Goal: Information Seeking & Learning: Learn about a topic

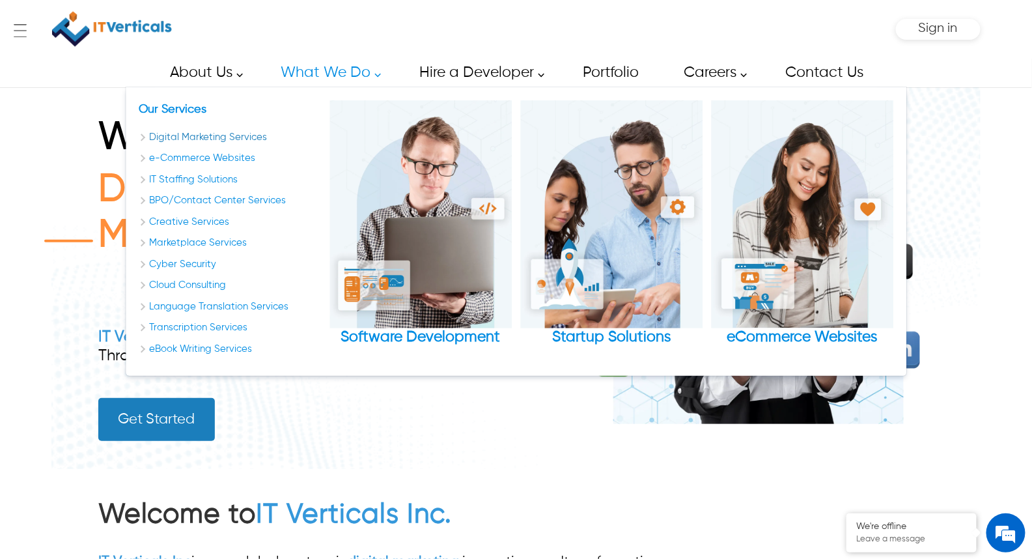
click at [171, 138] on link "Digital Marketing Services" at bounding box center [230, 137] width 182 height 15
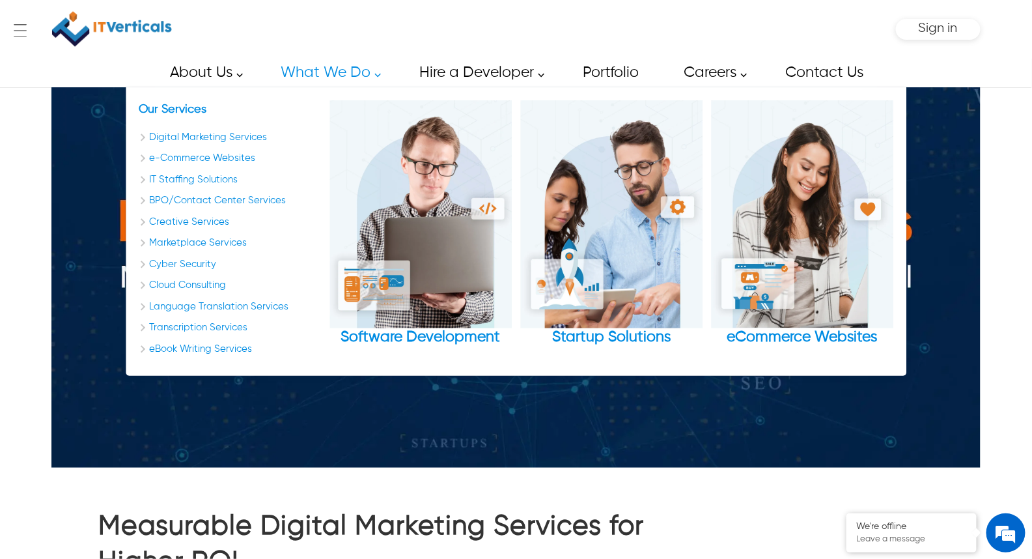
click at [1027, 199] on div "← Menu Startup Solutions Software Development Digital Marketing Services IT Sta…" at bounding box center [516, 279] width 1032 height 559
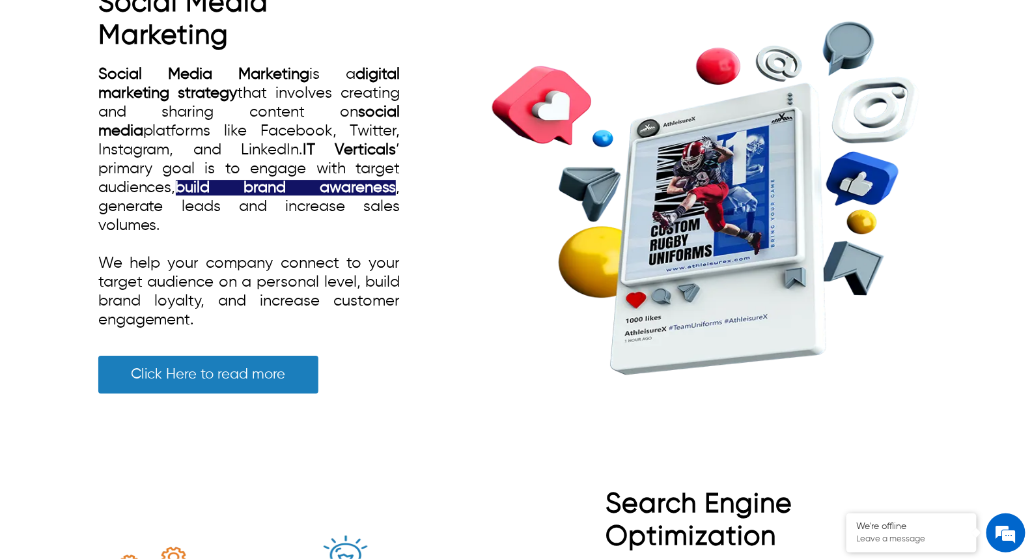
scroll to position [1375, 0]
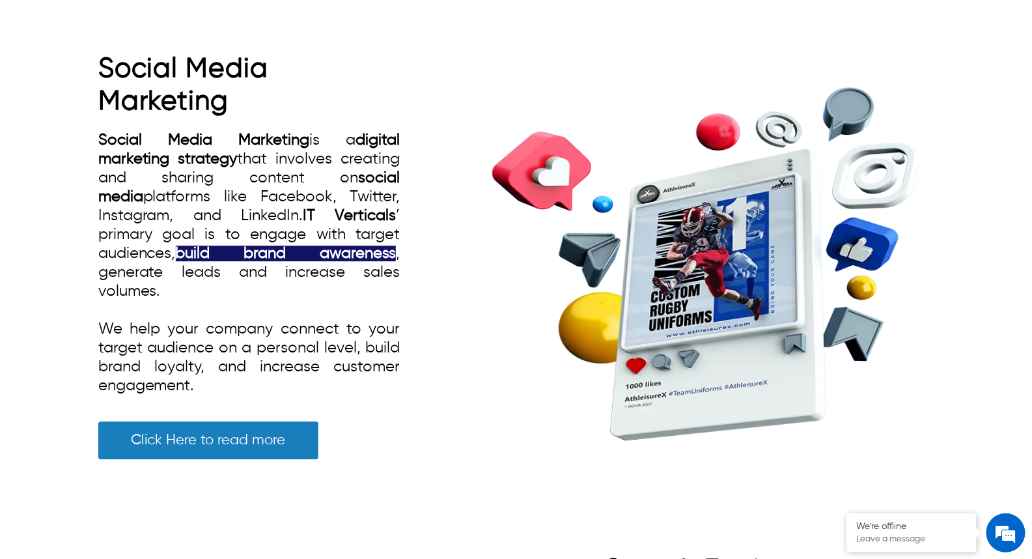
click at [205, 67] on link "Social Media Marketing" at bounding box center [183, 85] width 171 height 60
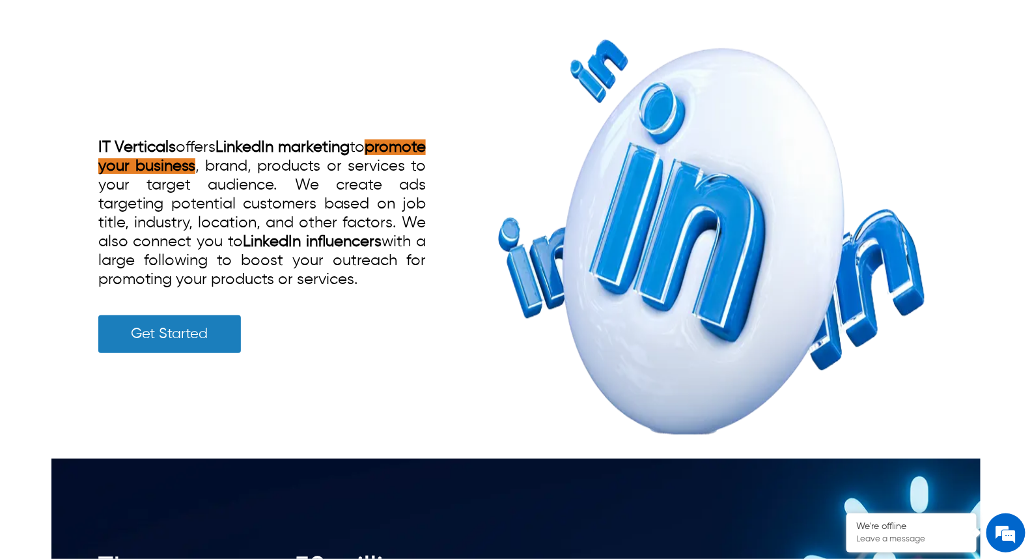
scroll to position [2674, 0]
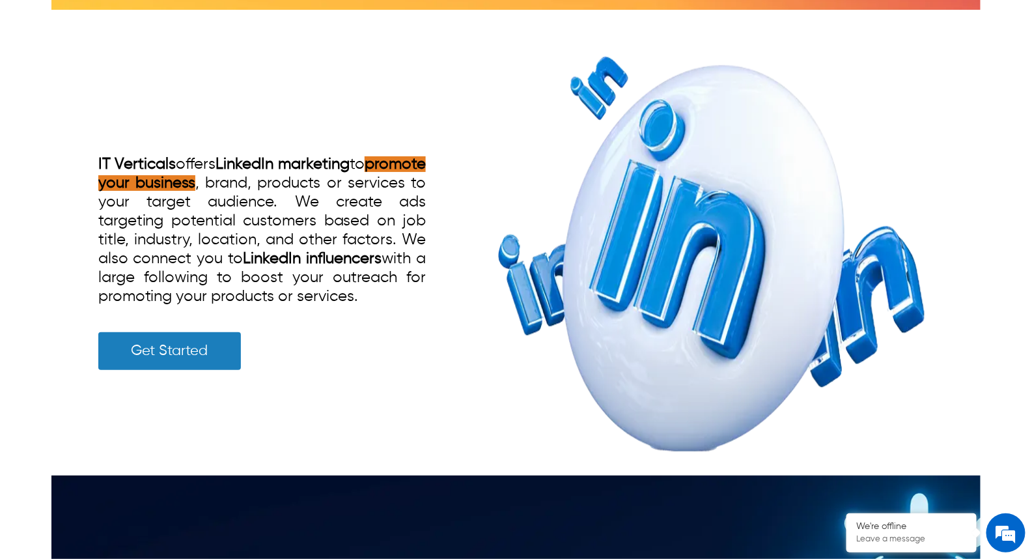
click at [150, 80] on div "LinkedIn Marketing IT Verticals offers LinkedIn marketing to promote your busin…" at bounding box center [516, 248] width 836 height 456
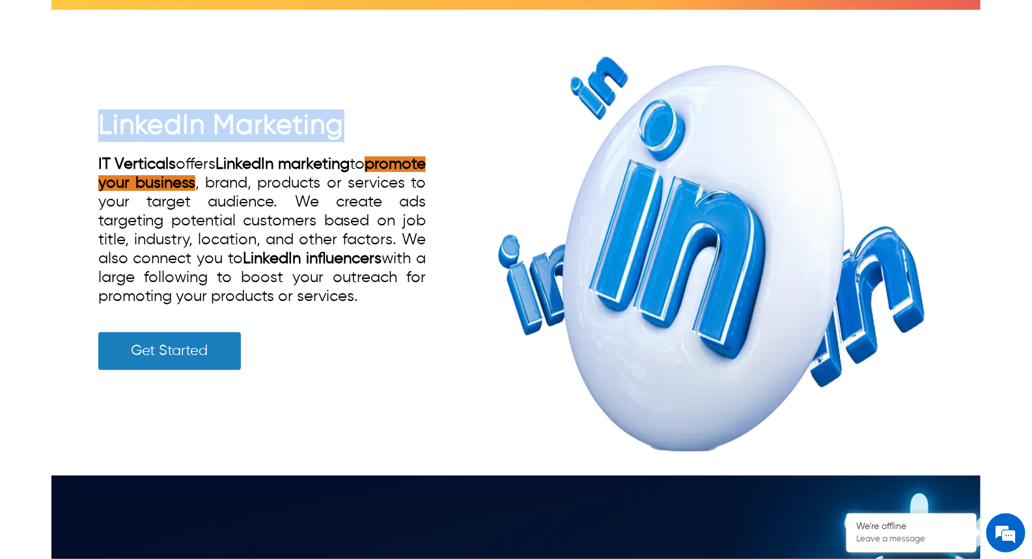
click at [150, 80] on div "LinkedIn Marketing IT Verticals offers LinkedIn marketing to promote your busin…" at bounding box center [516, 248] width 836 height 456
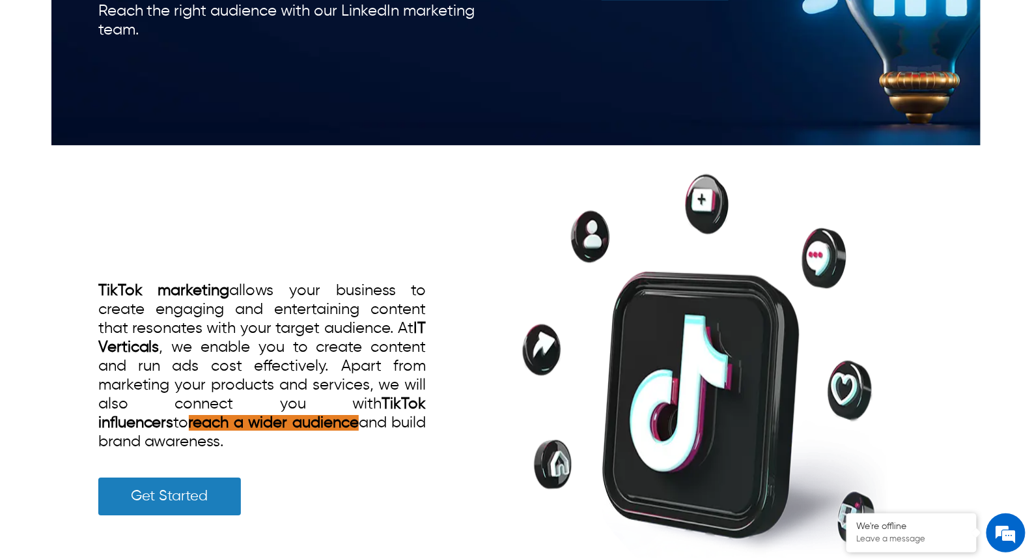
scroll to position [3398, 0]
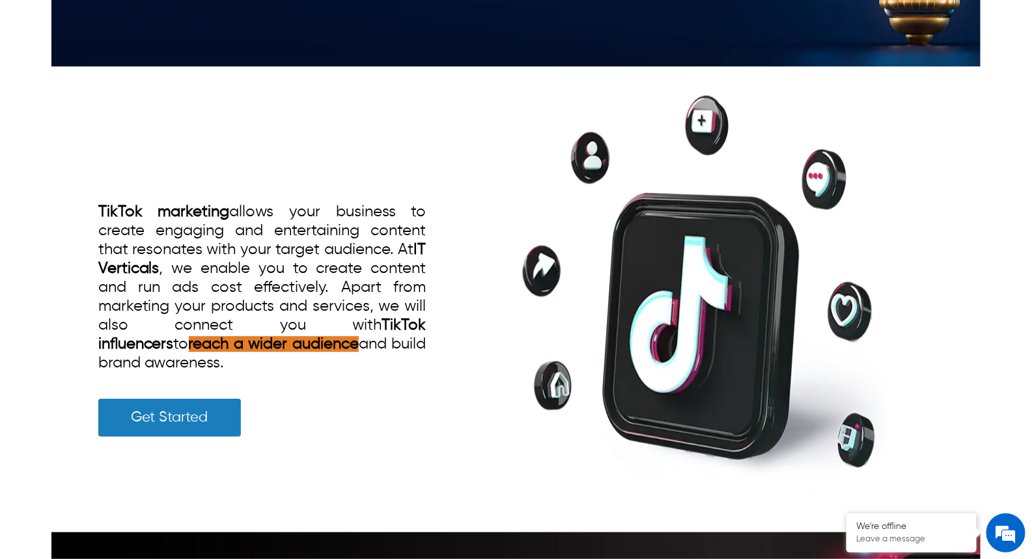
click at [326, 128] on div "TikTok Marketing TikTok marketing allows your business to create engaging and e…" at bounding box center [516, 304] width 836 height 456
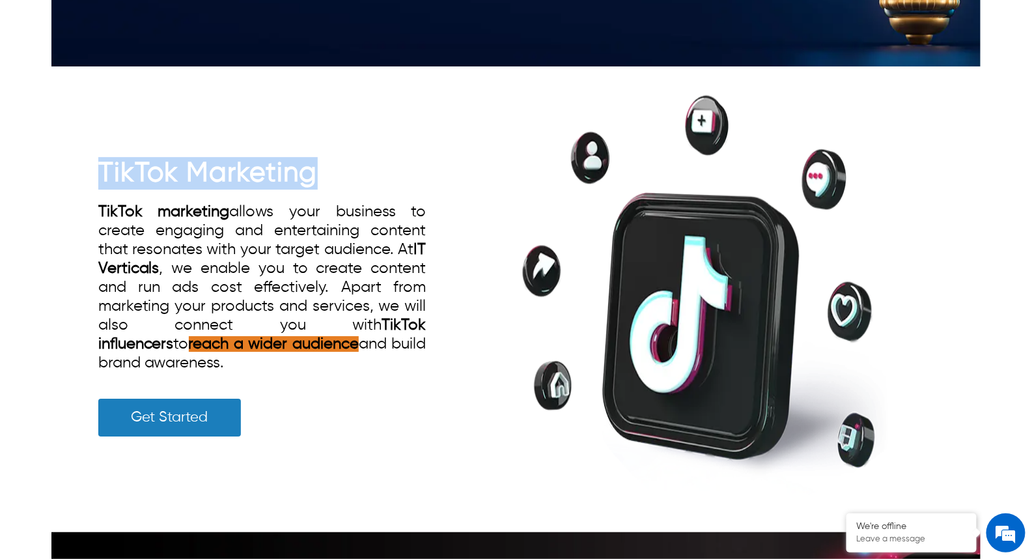
click at [326, 128] on div "TikTok Marketing TikTok marketing allows your business to create engaging and e…" at bounding box center [516, 304] width 836 height 456
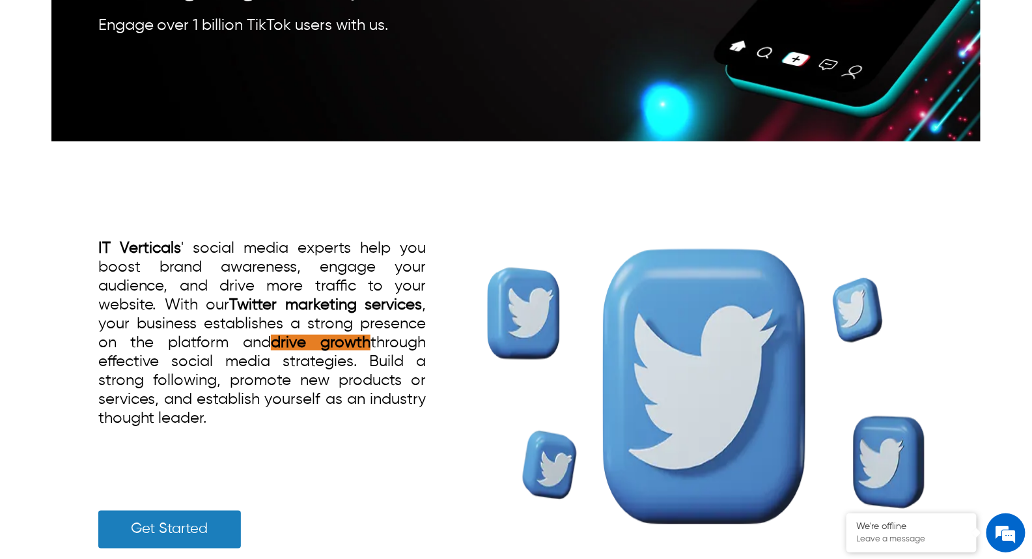
scroll to position [4121, 0]
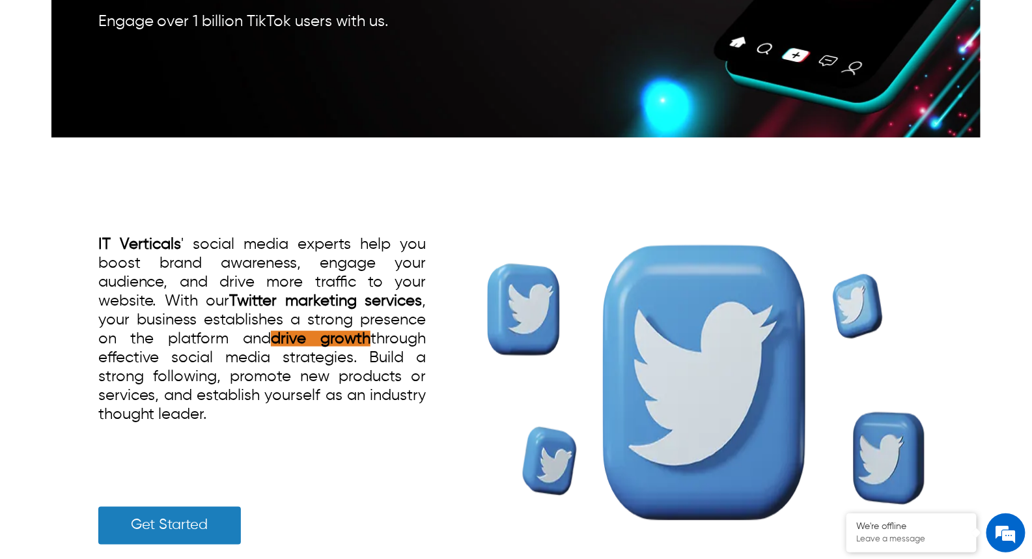
click at [337, 179] on div "Twitter Marketing IT Verticals ' social media experts help you boost brand awar…" at bounding box center [516, 375] width 836 height 456
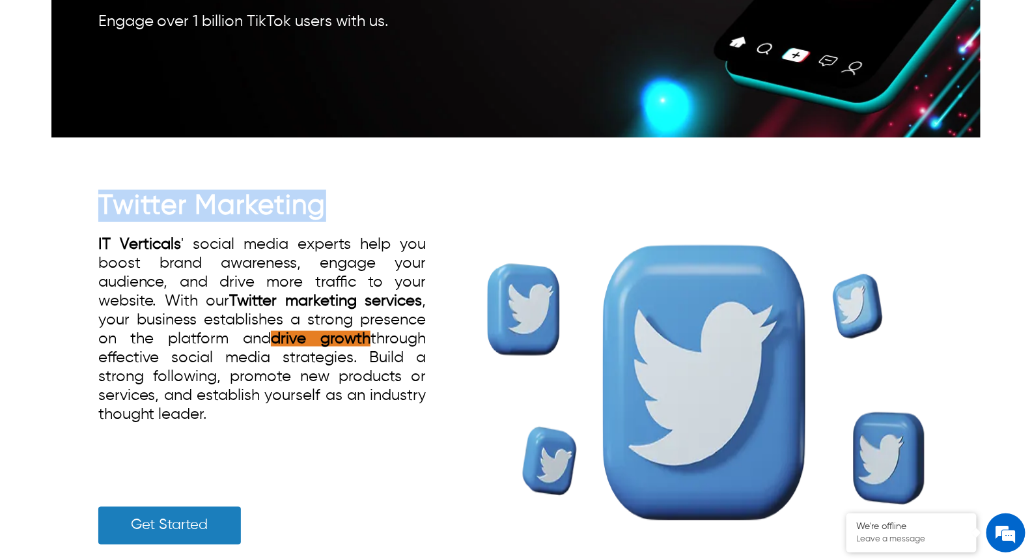
click at [337, 179] on div "Twitter Marketing IT Verticals ' social media experts help you boost brand awar…" at bounding box center [516, 375] width 836 height 456
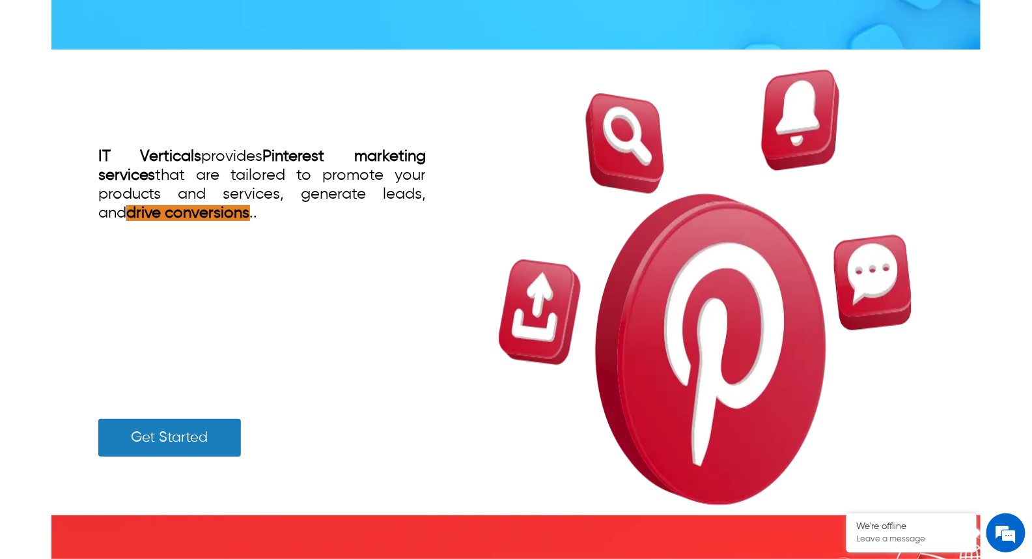
scroll to position [4990, 0]
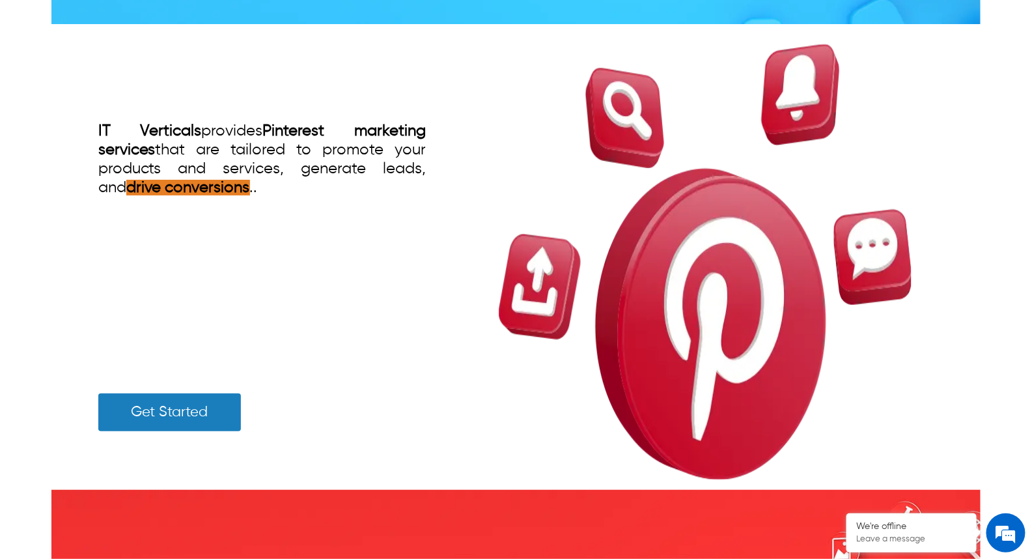
click at [53, 72] on div "Pinterest Marketing IT Verticals provides Pinterest marketing services that are…" at bounding box center [516, 262] width 930 height 456
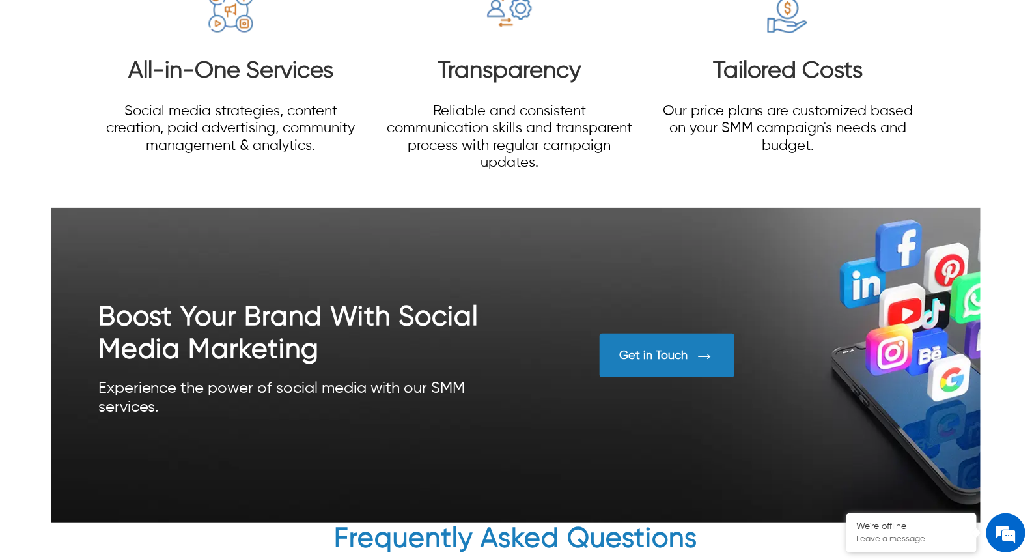
scroll to position [6221, 0]
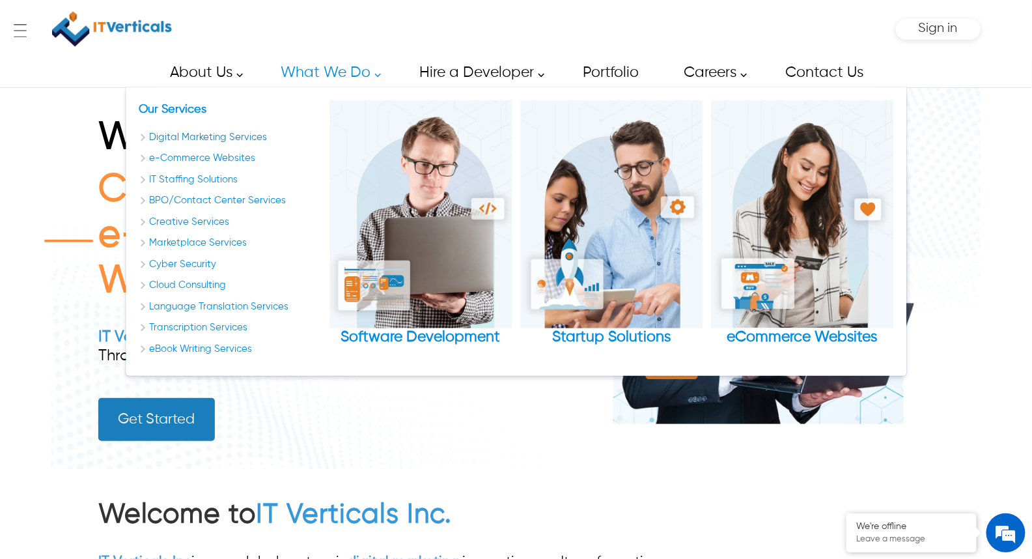
click at [235, 139] on link "Digital Marketing Services" at bounding box center [230, 137] width 182 height 15
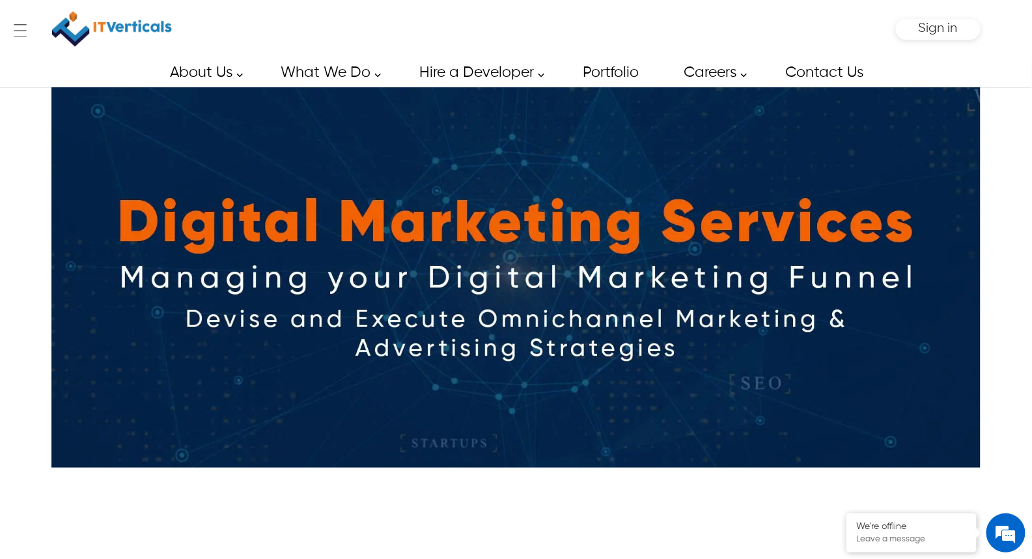
click at [997, 253] on div "← Menu Startup Solutions Software Development Digital Marketing Services IT Sta…" at bounding box center [516, 279] width 1032 height 559
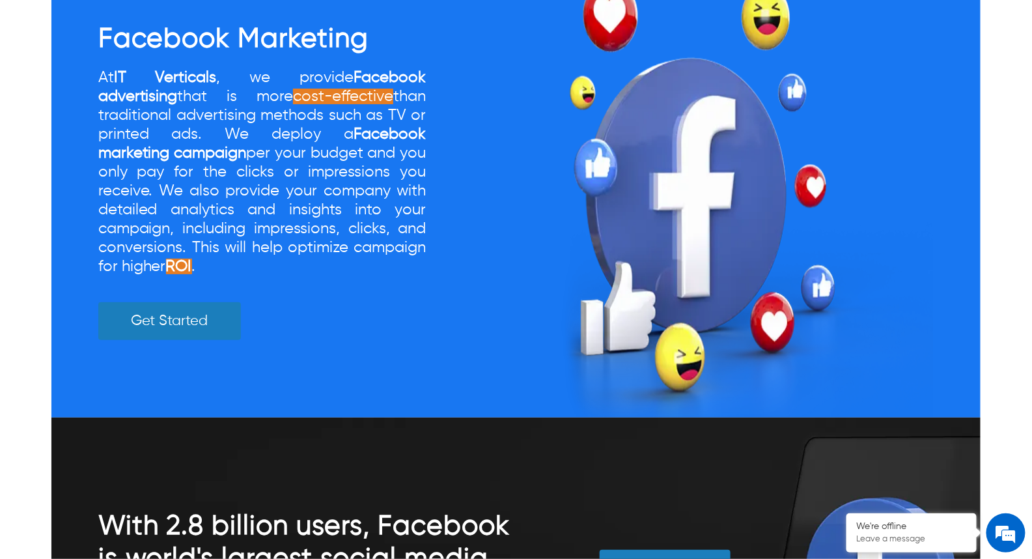
scroll to position [937, 0]
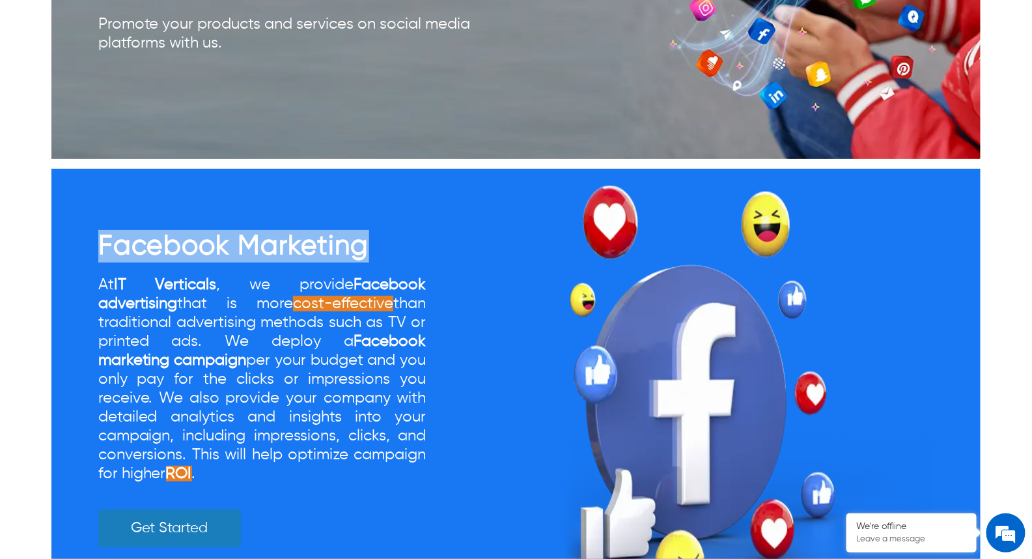
drag, startPoint x: 74, startPoint y: 230, endPoint x: 408, endPoint y: 232, distance: 334.2
click at [408, 232] on div "Facebook Marketing At IT Verticals , we provide Facebook advertising that is mo…" at bounding box center [516, 397] width 930 height 456
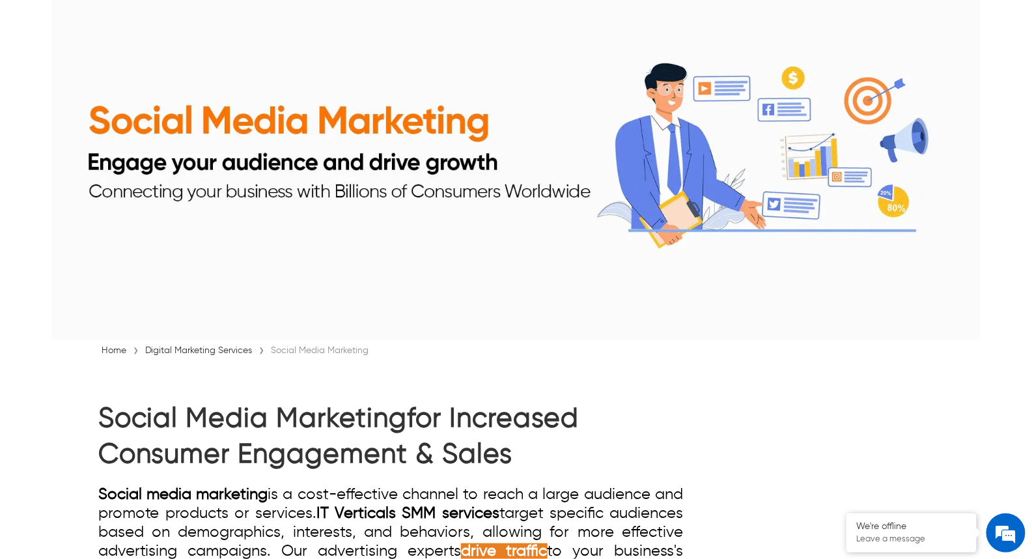
scroll to position [104, 0]
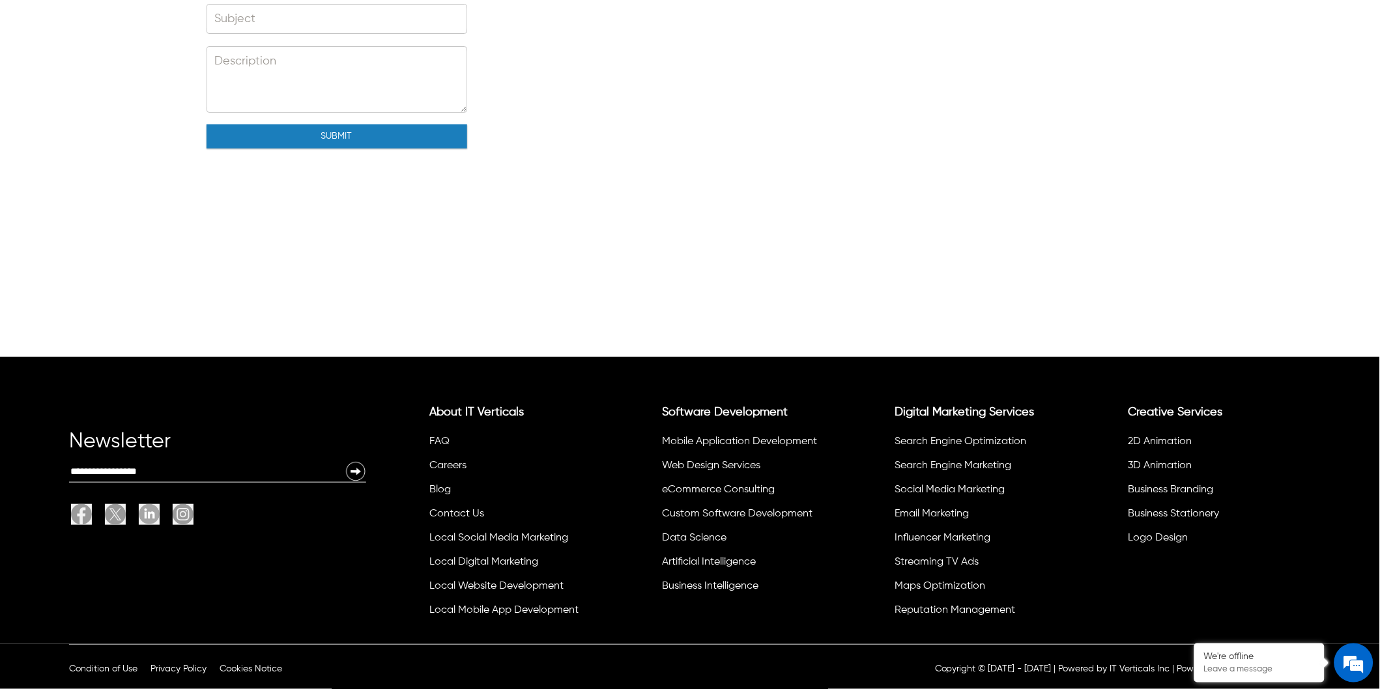
scroll to position [334, 0]
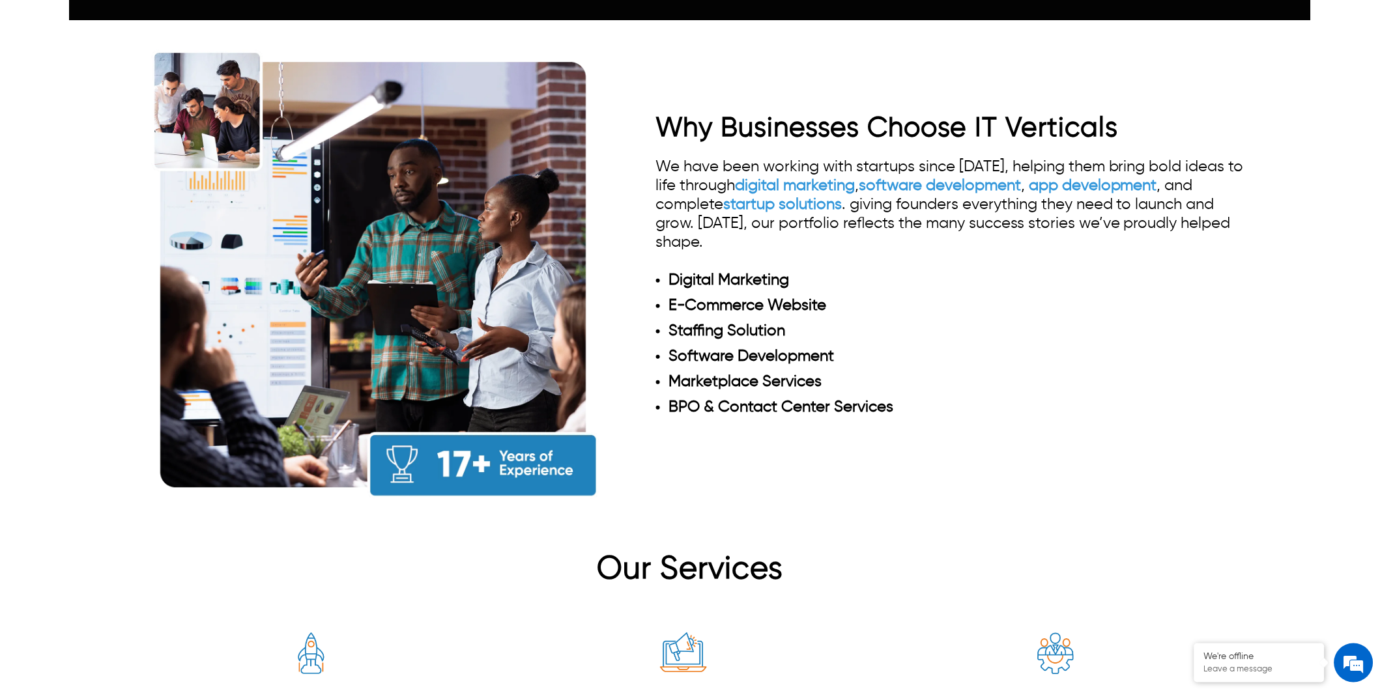
scroll to position [978, 0]
